Goal: Task Accomplishment & Management: Use online tool/utility

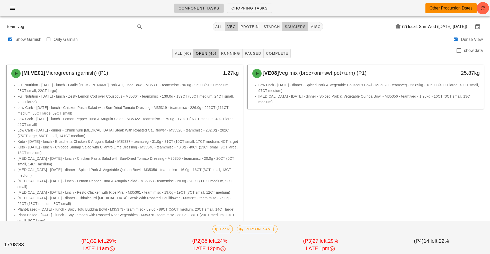
click at [294, 30] on button "sauciers" at bounding box center [295, 26] width 26 height 9
type input "team:sauciers"
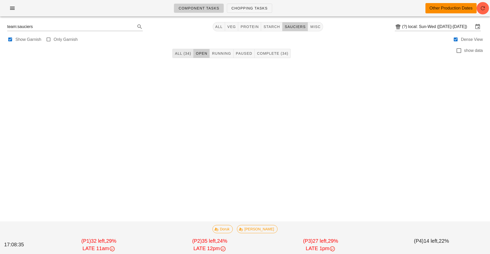
click at [178, 50] on button "All (34)" at bounding box center [182, 53] width 21 height 9
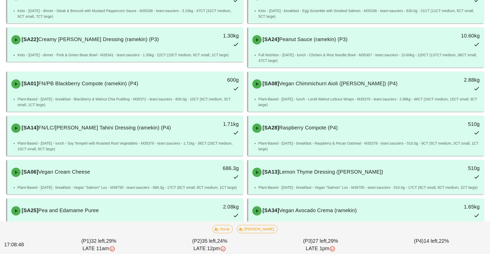
scroll to position [668, 0]
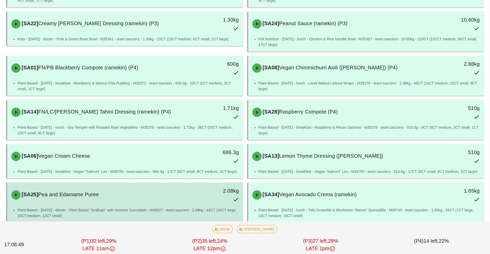
click at [180, 198] on div "[SA25] Pea and Edamame Puree 2.08kg" at bounding box center [125, 195] width 234 height 23
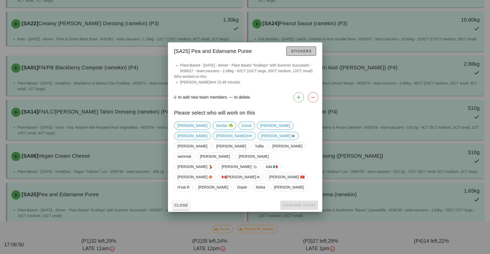
click at [303, 53] on span "Stickers" at bounding box center [300, 51] width 21 height 4
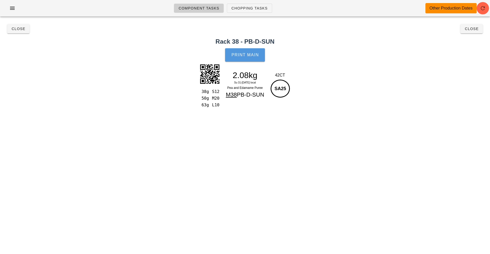
click at [253, 54] on span "Print Main" at bounding box center [245, 55] width 28 height 5
click at [474, 29] on span "Close" at bounding box center [471, 29] width 14 height 4
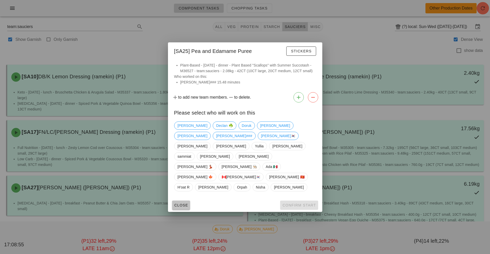
click at [181, 203] on span "Close" at bounding box center [181, 205] width 14 height 4
